Goal: Task Accomplishment & Management: Manage account settings

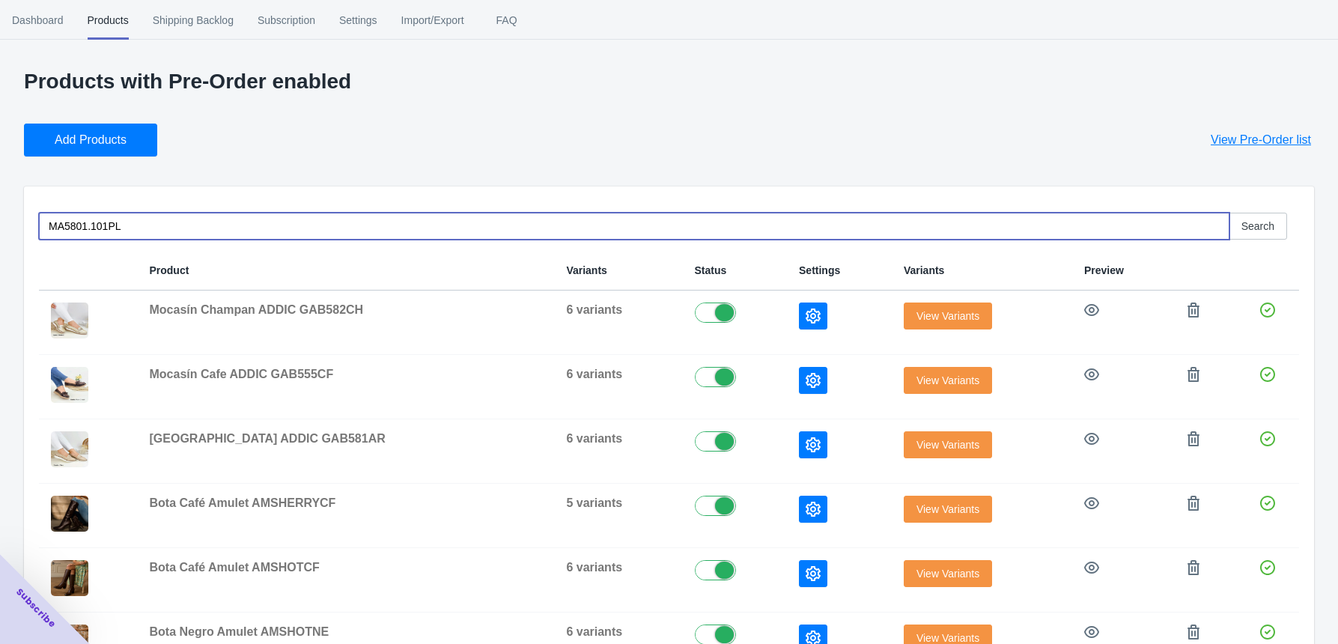
click at [134, 225] on input "MA5801.101PL" at bounding box center [634, 226] width 1191 height 27
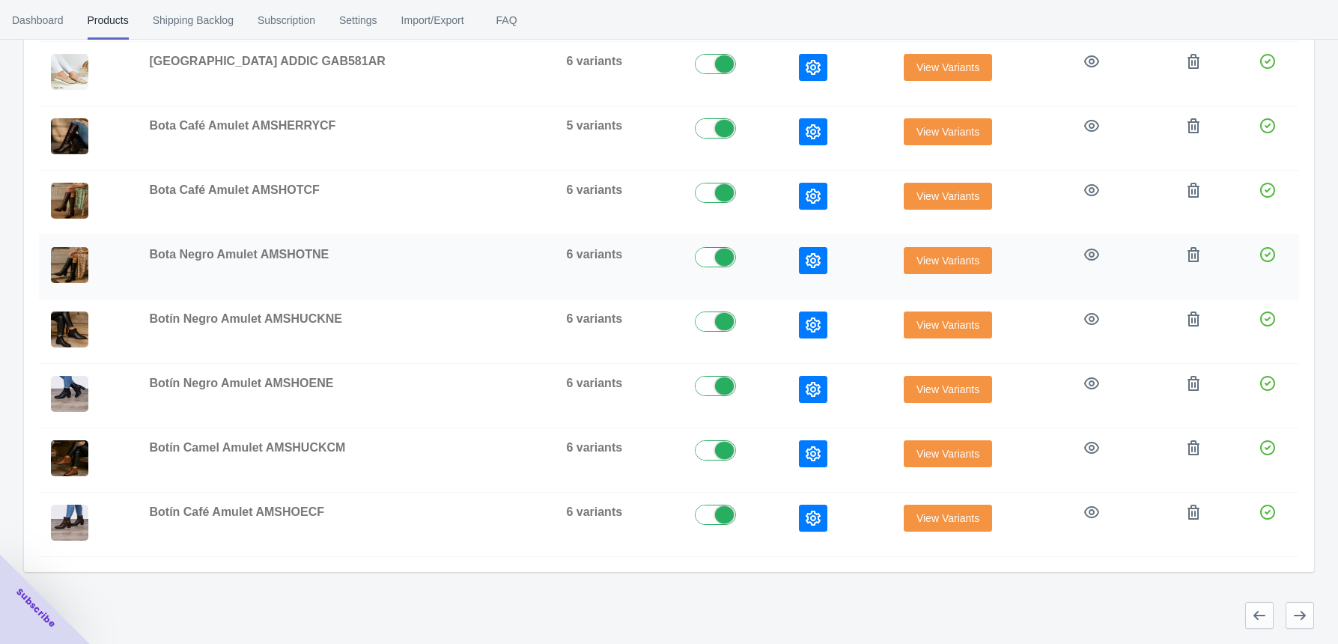
scroll to position [78, 0]
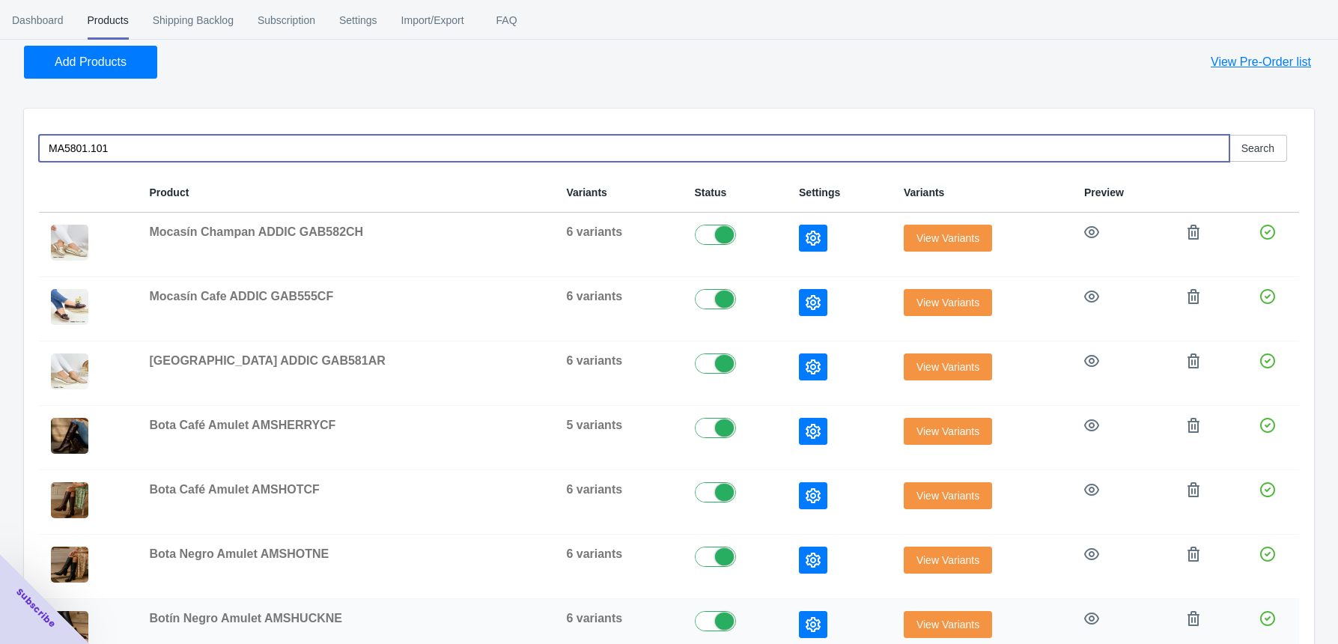
type input "MA5801.101"
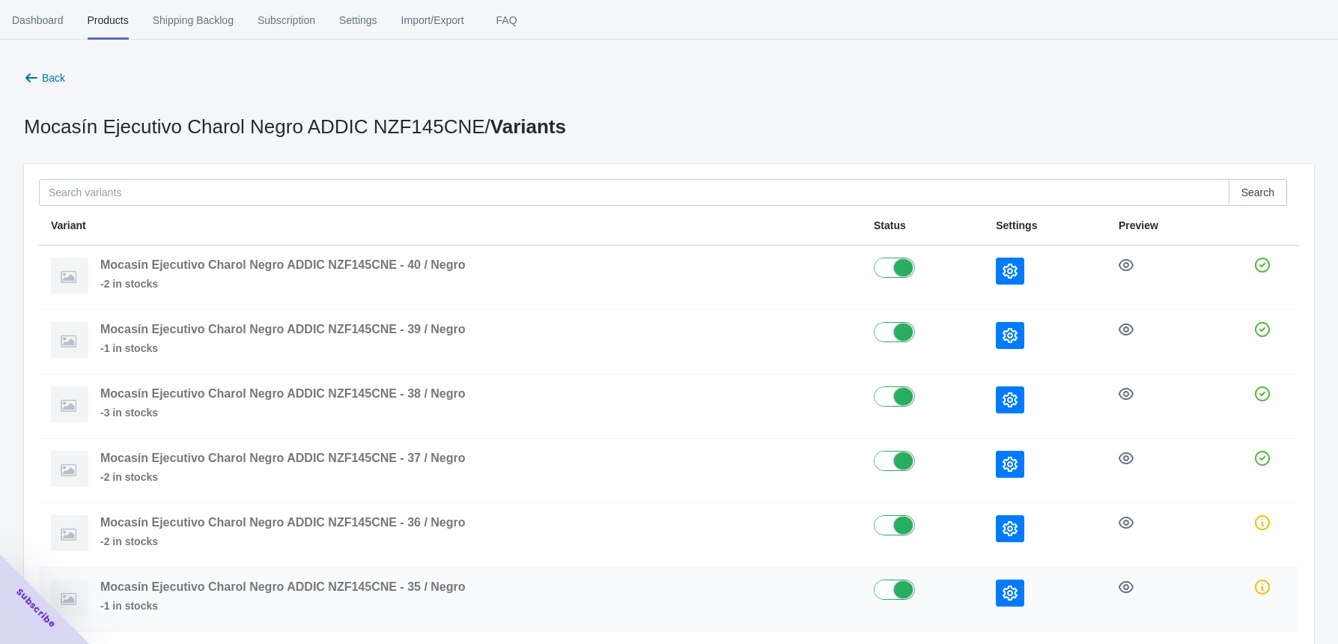
scroll to position [66, 0]
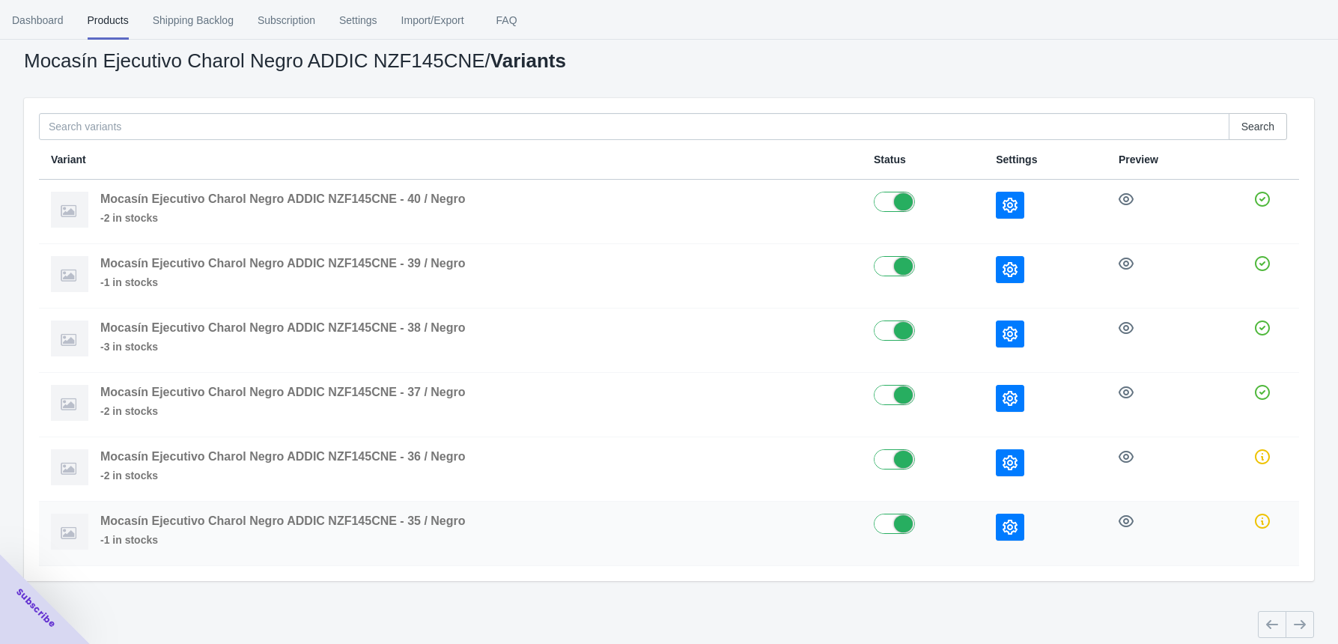
click at [1020, 524] on button "button" at bounding box center [1010, 527] width 28 height 27
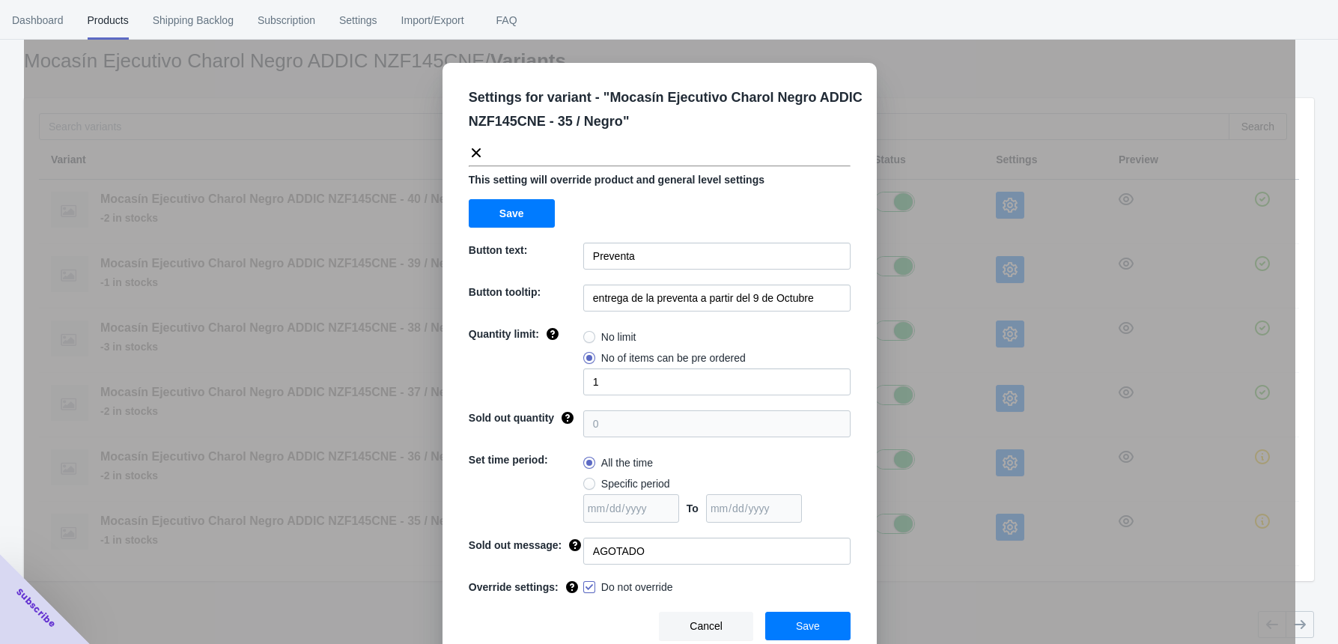
scroll to position [7, 0]
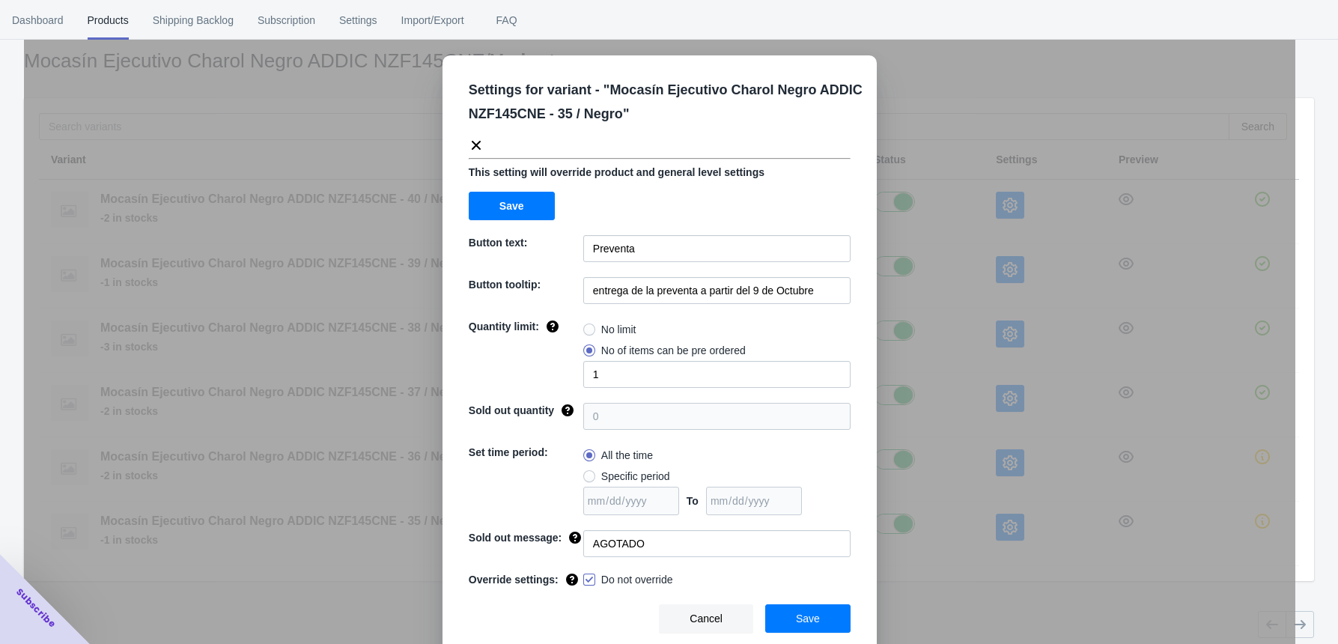
click at [583, 575] on span at bounding box center [589, 580] width 12 height 12
click at [586, 576] on input "Do not override" at bounding box center [586, 576] width 1 height 1
checkbox input "false"
click at [818, 622] on button "Save" at bounding box center [807, 618] width 85 height 28
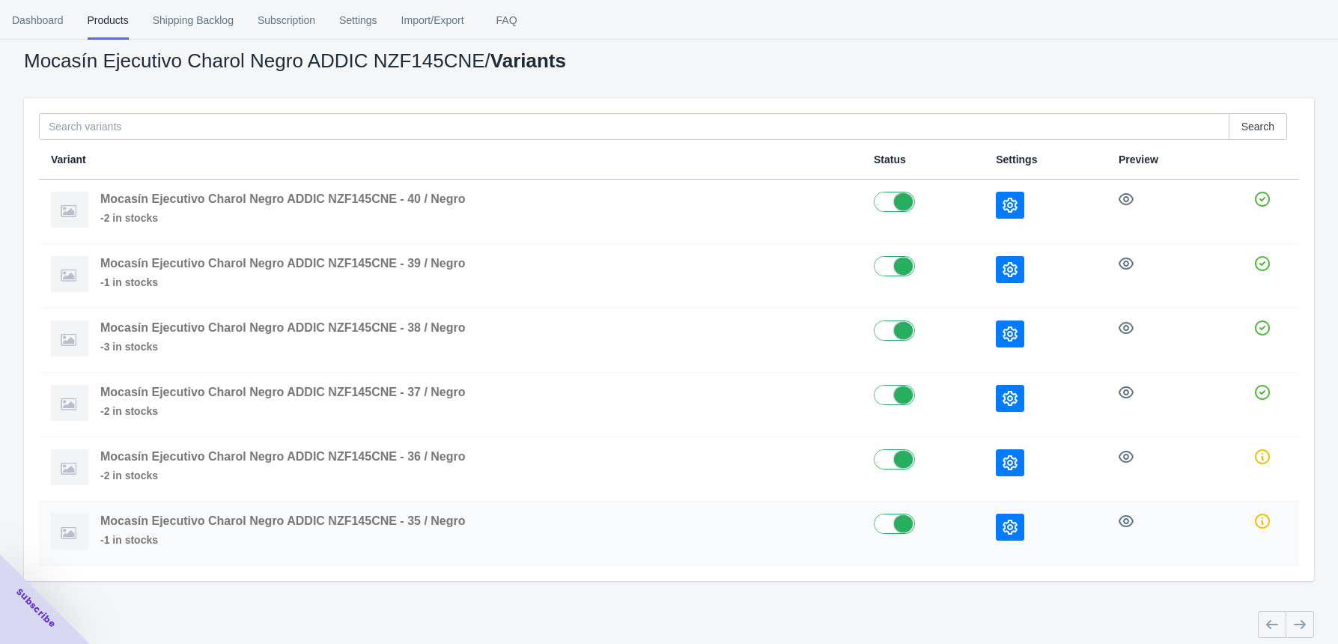
click at [1012, 528] on icon "button" at bounding box center [1010, 527] width 15 height 15
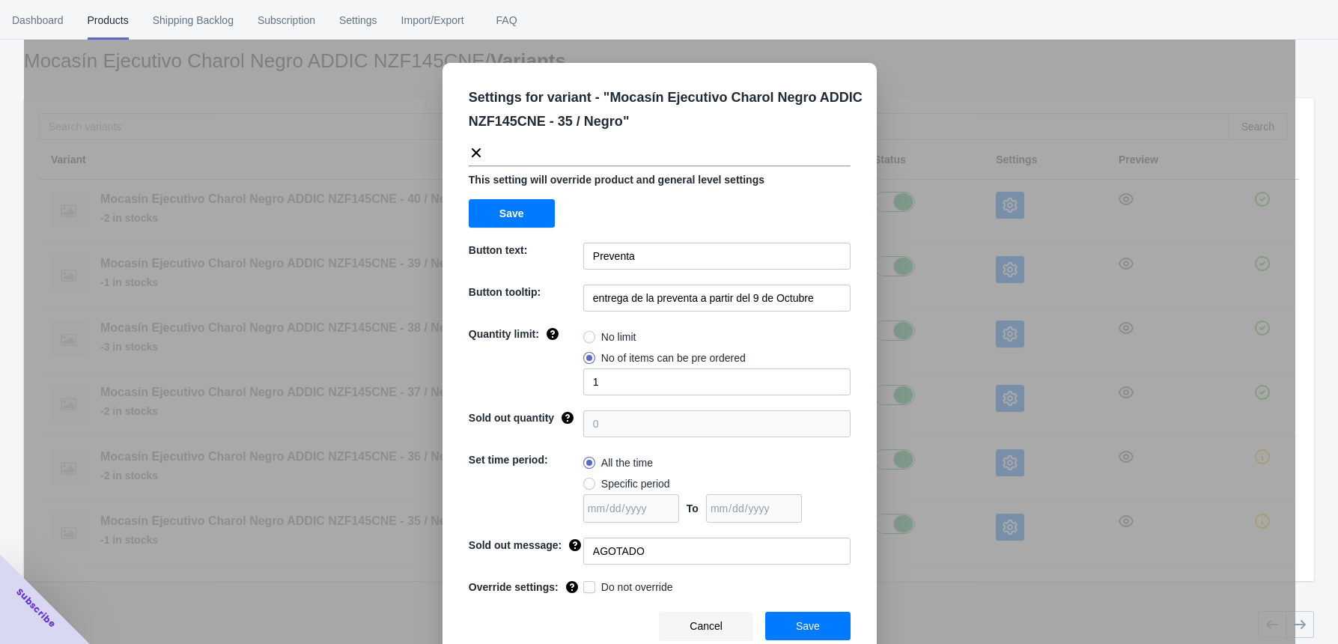
click at [915, 569] on div "Settings for variant - " Mocasín Ejecutivo Charol Negro ADDIC NZF145CNE - 35 / …" at bounding box center [660, 359] width 1272 height 644
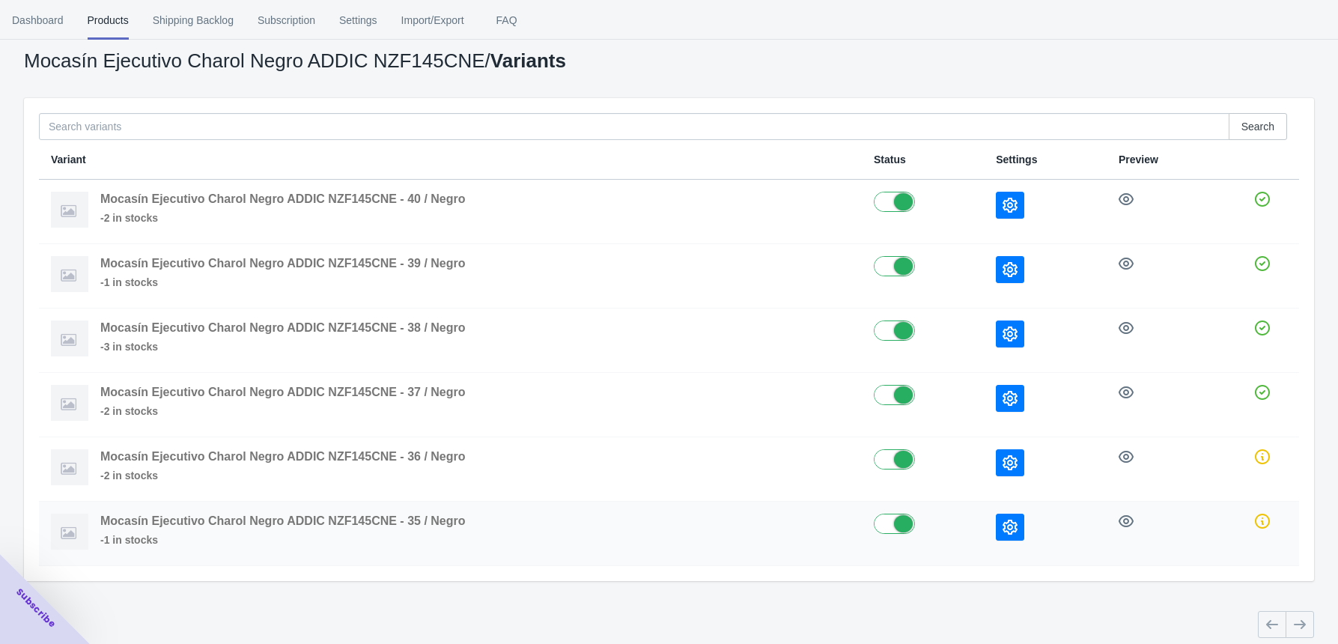
click at [899, 529] on label at bounding box center [923, 523] width 98 height 18
checkbox input "true"
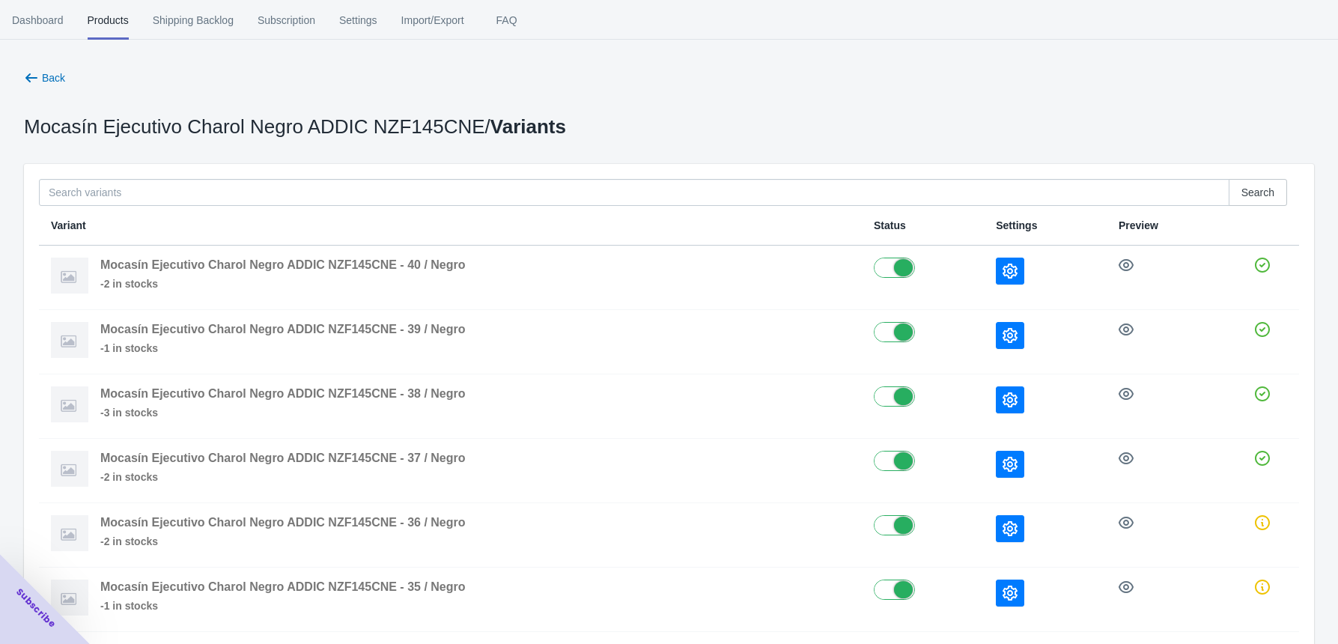
scroll to position [66, 0]
